Goal: Find specific page/section: Find specific page/section

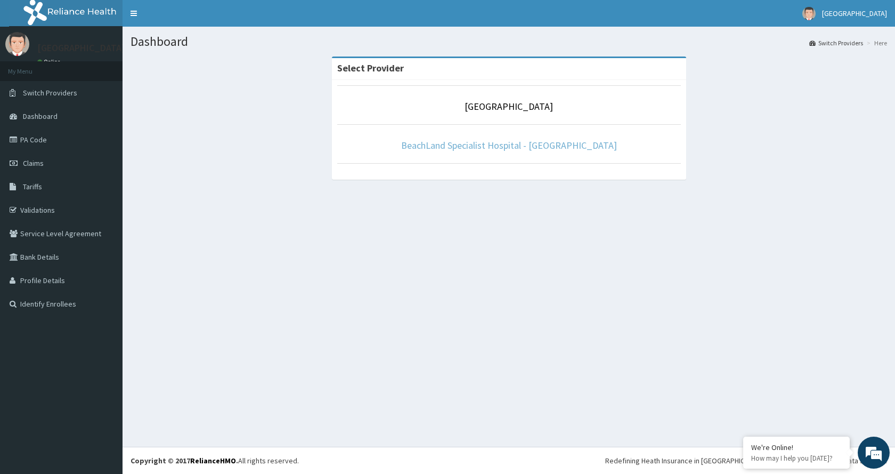
click at [520, 144] on link "BeachLand Specialist Hospital - [GEOGRAPHIC_DATA]" at bounding box center [509, 145] width 216 height 12
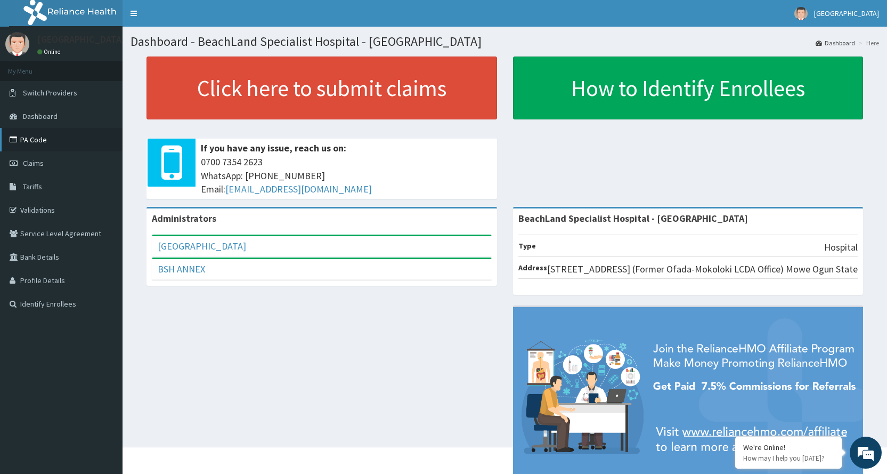
click at [43, 145] on link "PA Code" at bounding box center [61, 139] width 123 height 23
